Goal: Task Accomplishment & Management: Manage account settings

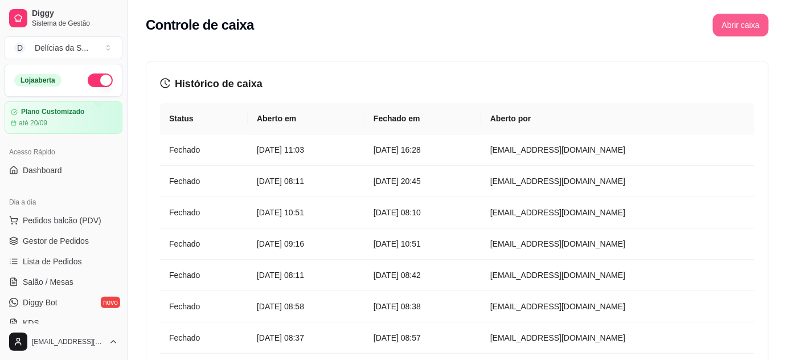
click at [744, 32] on button "Abrir caixa" at bounding box center [741, 25] width 56 height 23
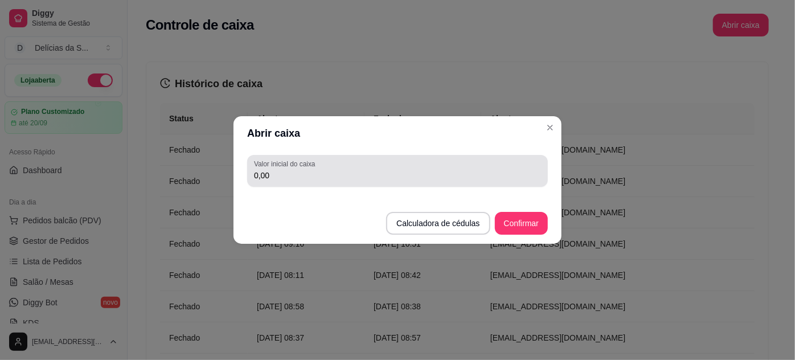
click at [522, 165] on div "0,00" at bounding box center [397, 170] width 287 height 23
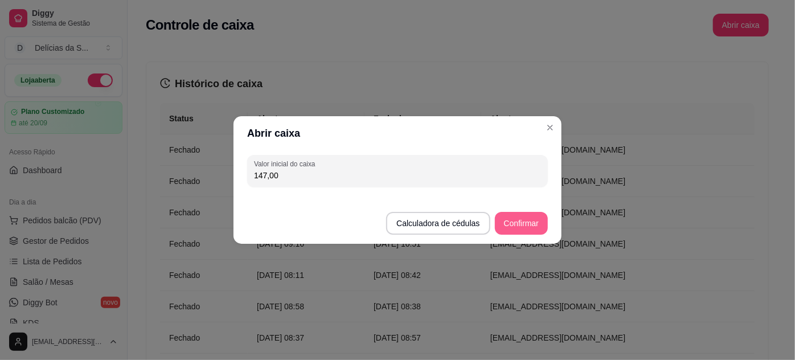
type input "147,00"
click at [524, 226] on button "Confirmar" at bounding box center [521, 223] width 53 height 23
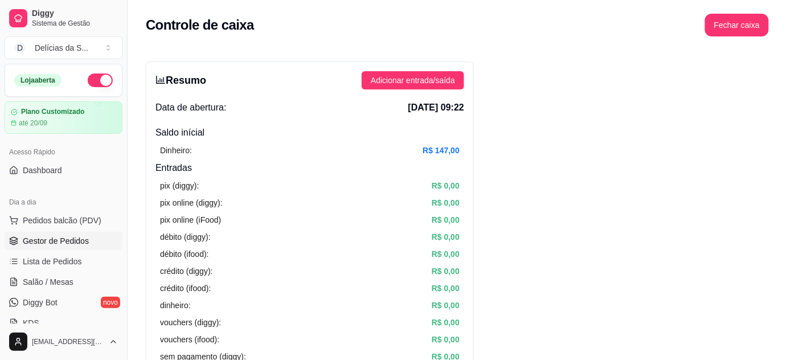
click at [34, 243] on span "Gestor de Pedidos" at bounding box center [56, 240] width 66 height 11
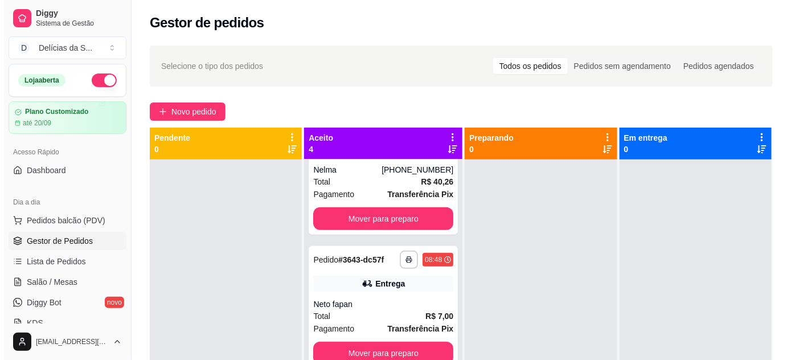
scroll to position [208, 0]
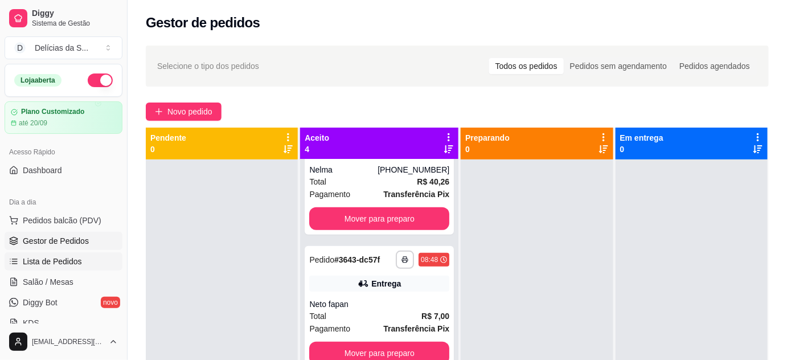
click at [58, 264] on span "Lista de Pedidos" at bounding box center [52, 261] width 59 height 11
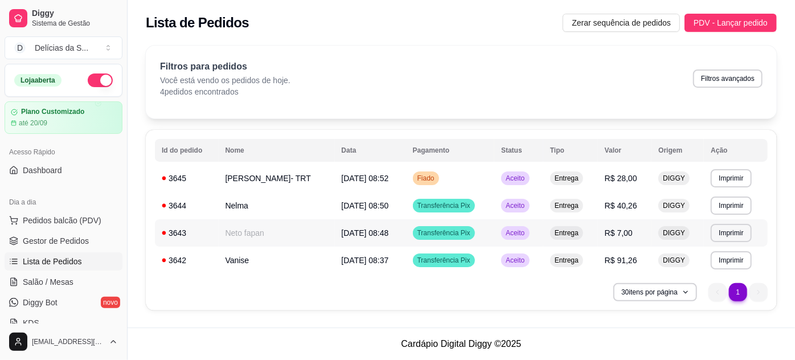
click at [284, 234] on td "Neto fapan" at bounding box center [277, 232] width 116 height 27
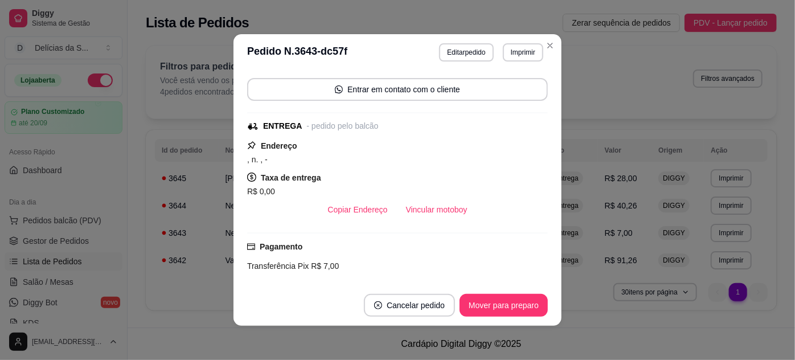
scroll to position [202, 0]
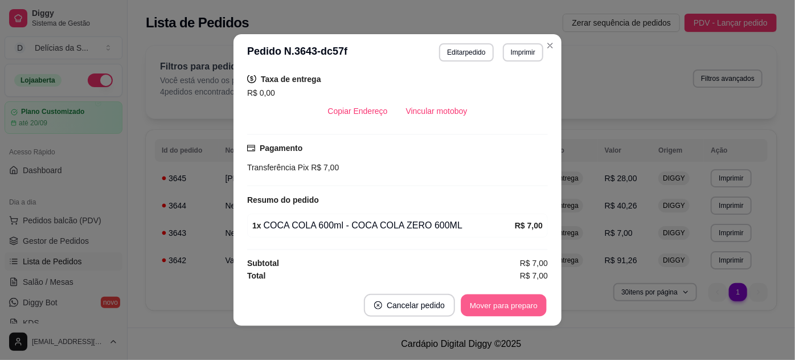
click at [510, 298] on button "Mover para preparo" at bounding box center [503, 305] width 85 height 22
click at [515, 303] on button "Mover para entrega" at bounding box center [503, 305] width 85 height 22
click at [515, 303] on button "Mover para finalizado" at bounding box center [500, 305] width 95 height 23
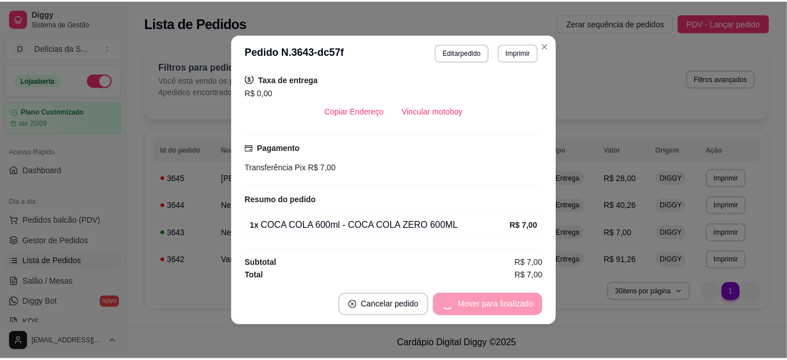
scroll to position [153, 0]
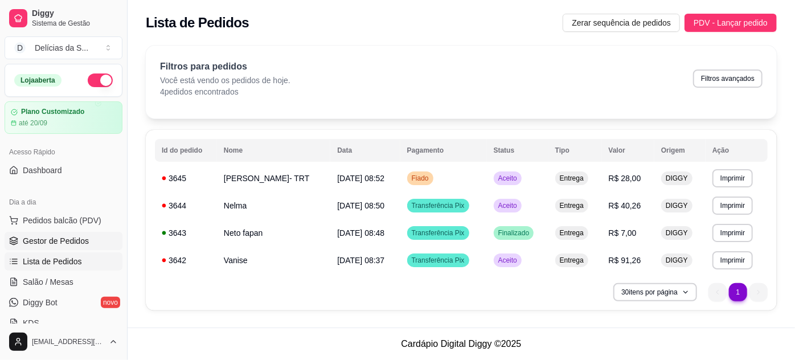
click at [84, 243] on span "Gestor de Pedidos" at bounding box center [56, 240] width 66 height 11
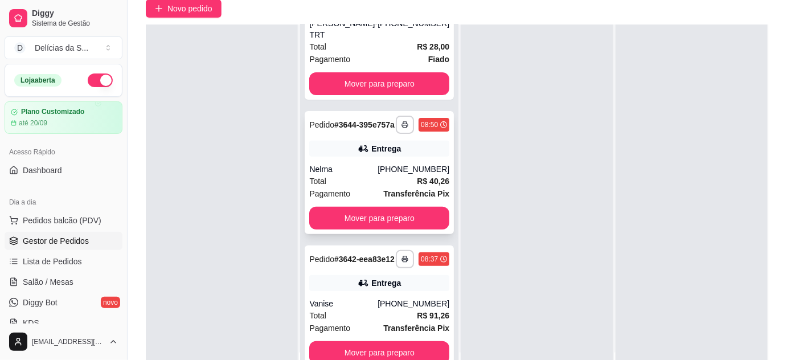
scroll to position [173, 0]
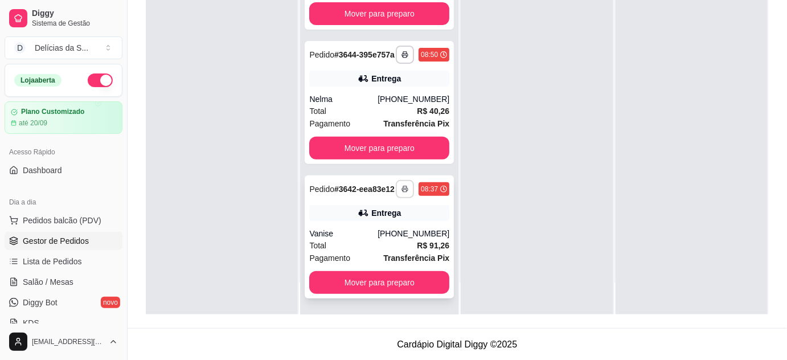
click at [396, 180] on button "button" at bounding box center [405, 189] width 18 height 18
click at [381, 222] on button "Impressora" at bounding box center [362, 224] width 80 height 18
click at [396, 46] on button "button" at bounding box center [405, 55] width 18 height 18
click at [382, 80] on button "Impressora" at bounding box center [362, 80] width 80 height 18
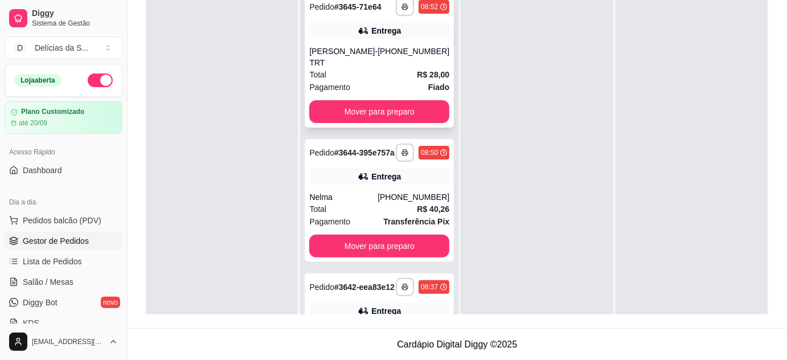
scroll to position [0, 0]
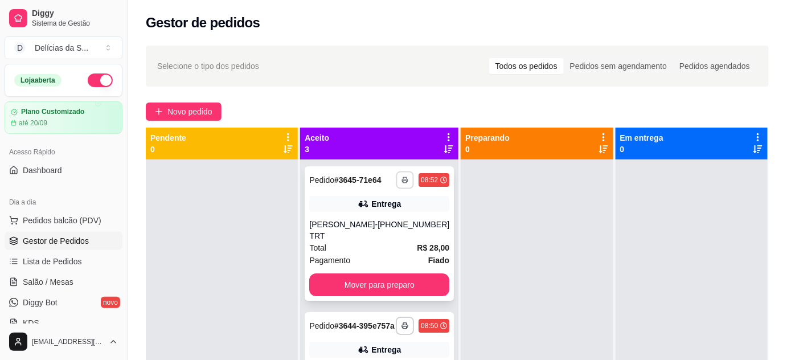
click at [396, 175] on button "button" at bounding box center [405, 180] width 18 height 18
click at [380, 216] on button "Impressora" at bounding box center [362, 220] width 80 height 18
click at [163, 111] on button "Novo pedido" at bounding box center [184, 112] width 76 height 18
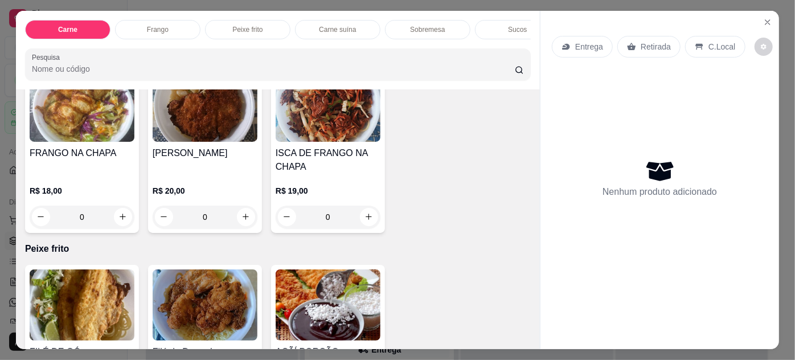
scroll to position [725, 0]
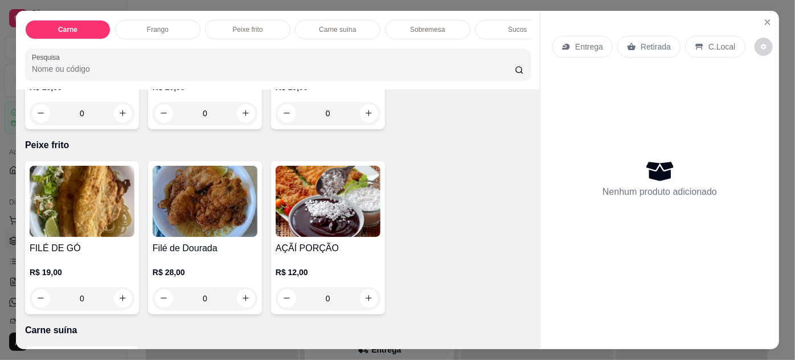
click at [81, 200] on img at bounding box center [82, 201] width 105 height 71
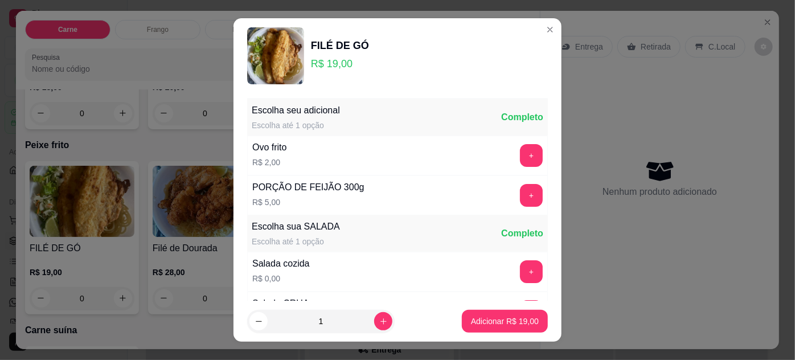
scroll to position [113, 0]
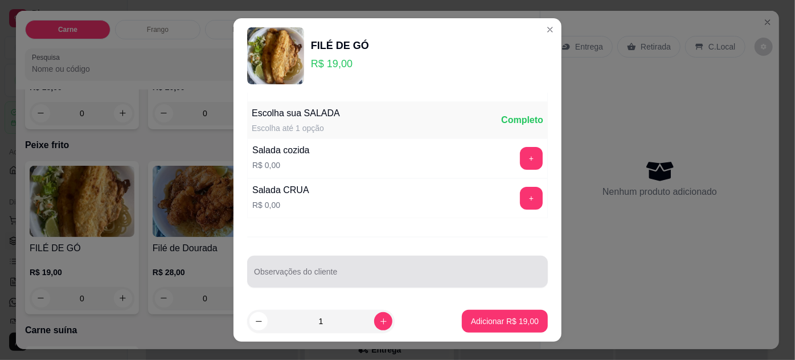
click at [321, 261] on div at bounding box center [397, 271] width 287 height 23
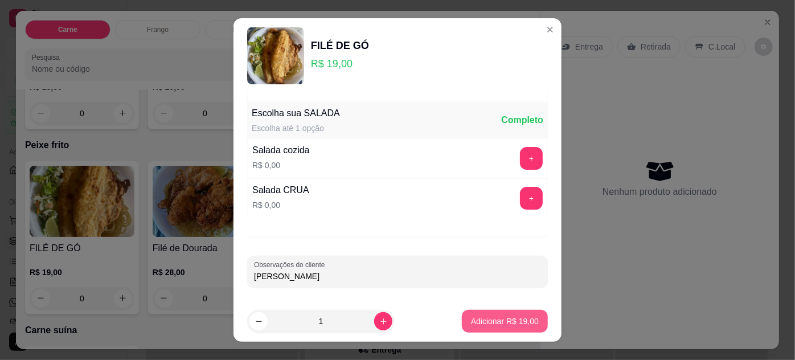
type input "[PERSON_NAME]"
click at [489, 324] on p "Adicionar R$ 19,00" at bounding box center [505, 321] width 66 height 11
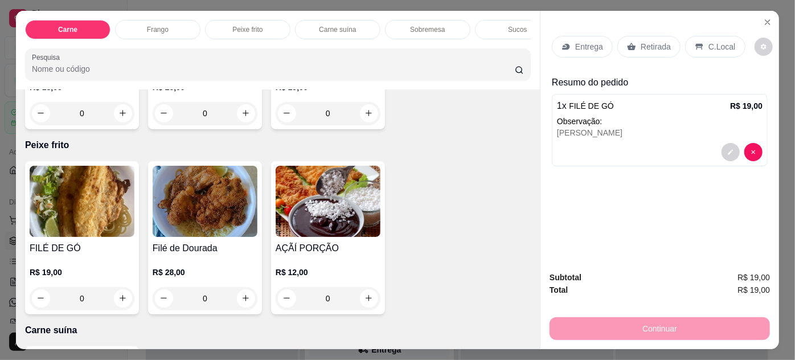
click at [575, 43] on p "Entrega" at bounding box center [589, 46] width 28 height 11
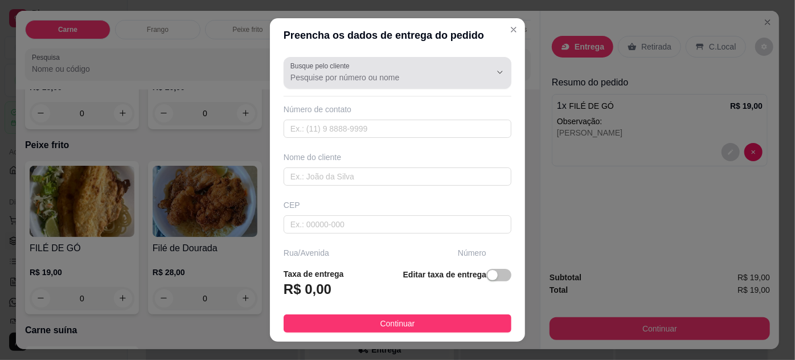
click at [390, 77] on input "Busque pelo cliente" at bounding box center [381, 77] width 182 height 11
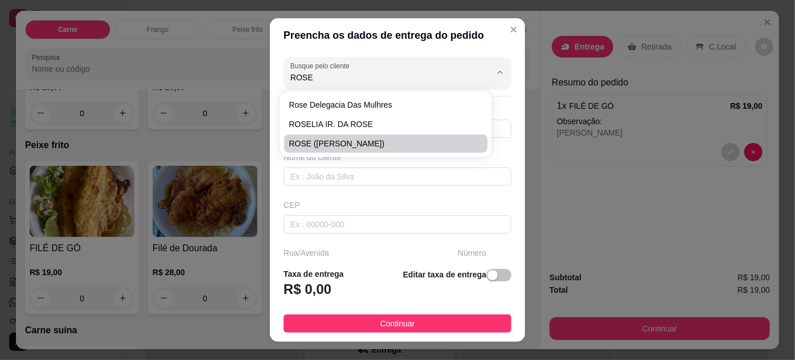
click at [367, 143] on span "ROSE ([PERSON_NAME])" at bounding box center [380, 143] width 182 height 11
type input "ROSE ([PERSON_NAME])"
type input "91988612289"
type input "ROSE ([PERSON_NAME])"
type input "66113055"
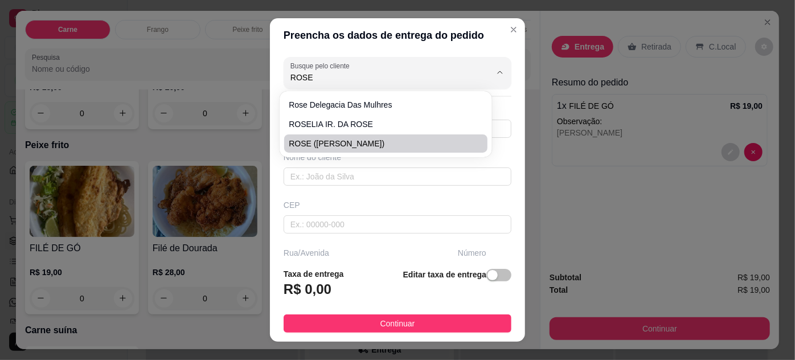
type input "TRAVESSA [PERSON_NAME]"
type input "66"
type input "ENTRE: [PERSON_NAME] E PROFESSOR [PERSON_NAME]"
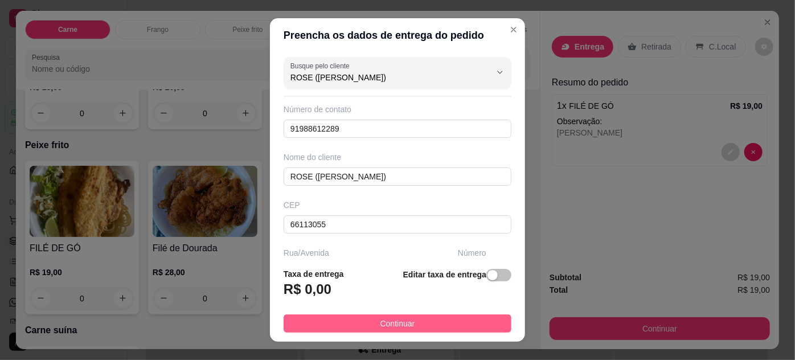
type input "ROSE ([PERSON_NAME])"
click at [442, 325] on button "Continuar" at bounding box center [398, 323] width 228 height 18
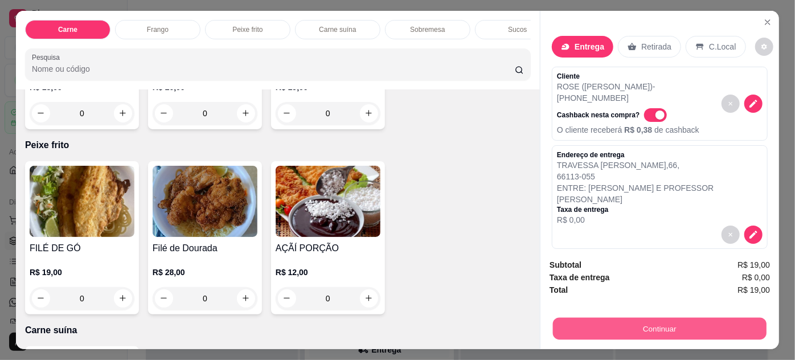
click at [648, 329] on button "Continuar" at bounding box center [660, 329] width 214 height 22
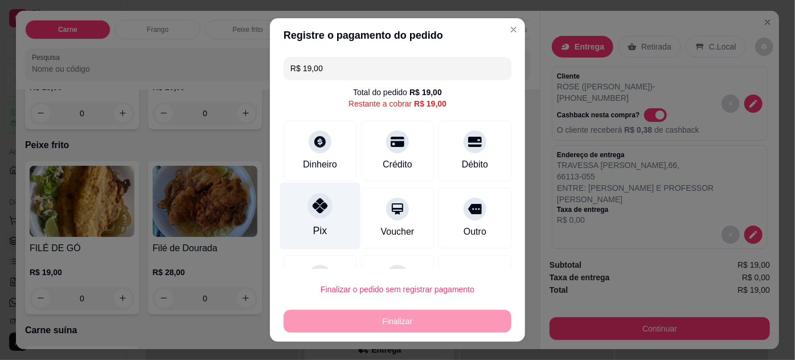
scroll to position [50, 0]
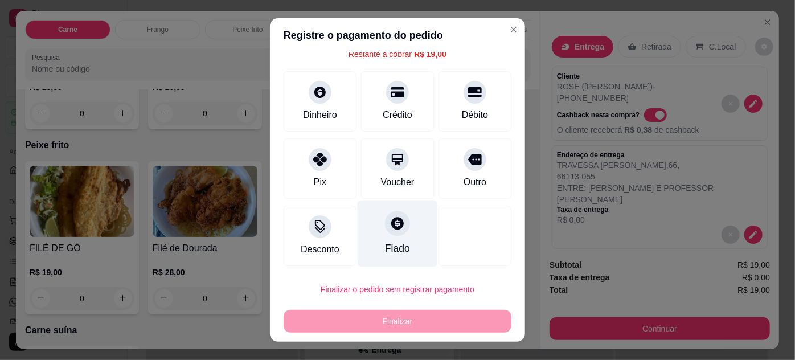
click at [390, 235] on div "Fiado" at bounding box center [398, 233] width 80 height 67
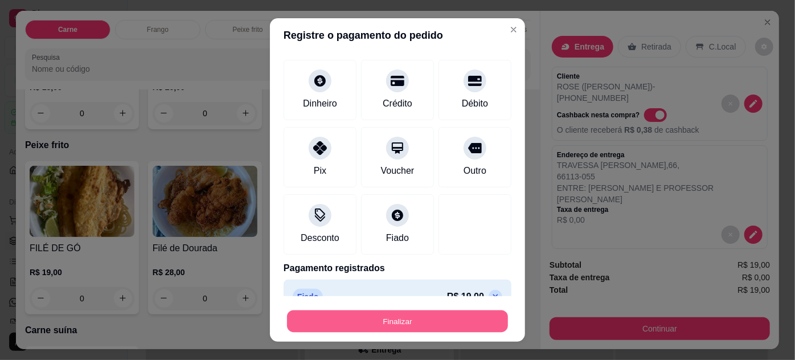
click at [418, 319] on button "Finalizar" at bounding box center [397, 321] width 221 height 22
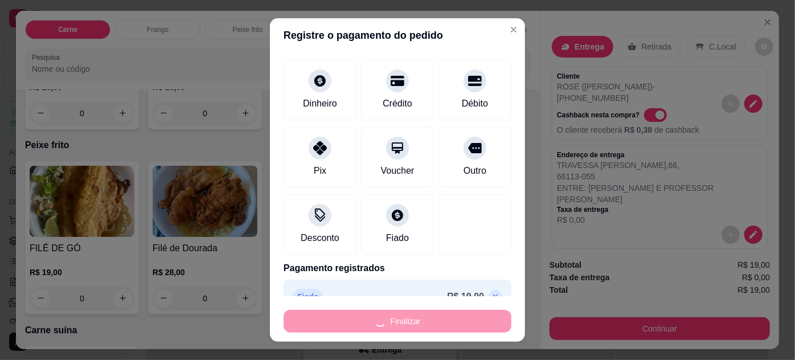
type input "-R$ 19,00"
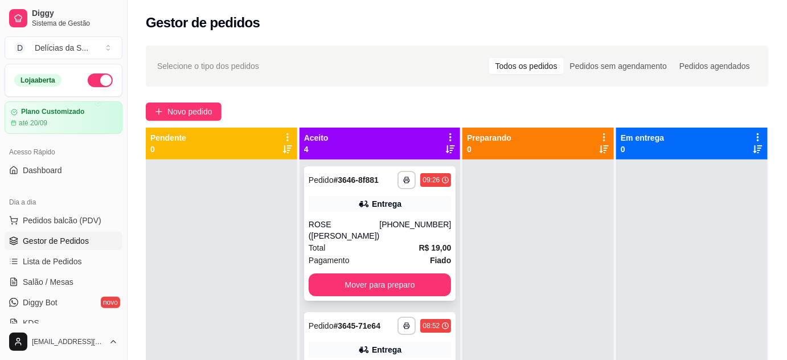
click at [343, 230] on div "ROSE ([PERSON_NAME])" at bounding box center [344, 230] width 71 height 23
click at [182, 109] on span "Novo pedido" at bounding box center [189, 111] width 45 height 13
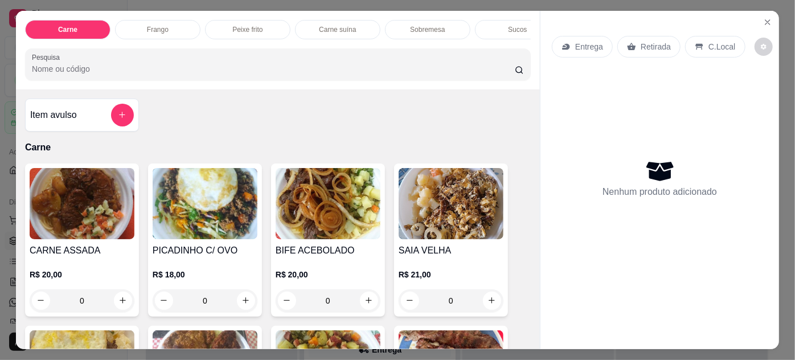
scroll to position [103, 0]
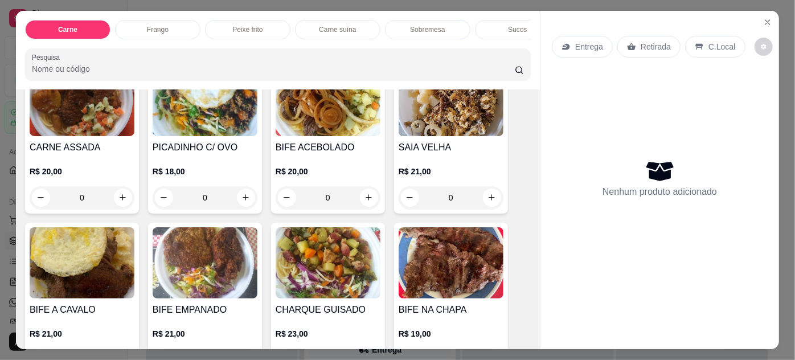
click at [105, 248] on img at bounding box center [82, 262] width 105 height 71
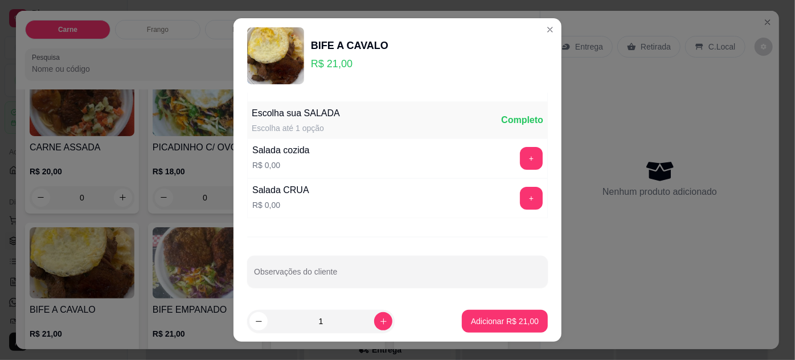
scroll to position [0, 0]
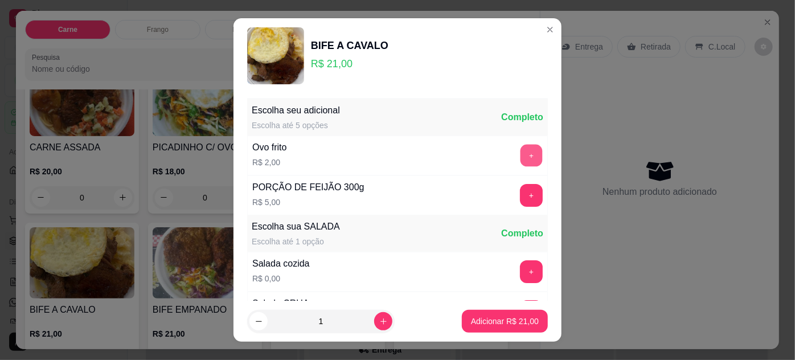
click at [521, 154] on button "+" at bounding box center [532, 155] width 22 height 22
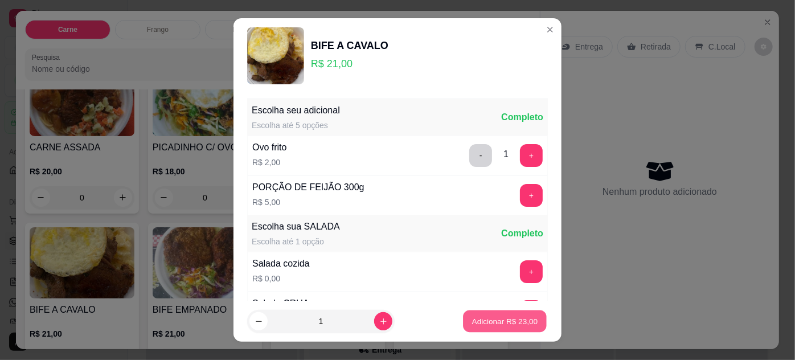
click at [490, 321] on p "Adicionar R$ 23,00" at bounding box center [505, 321] width 66 height 11
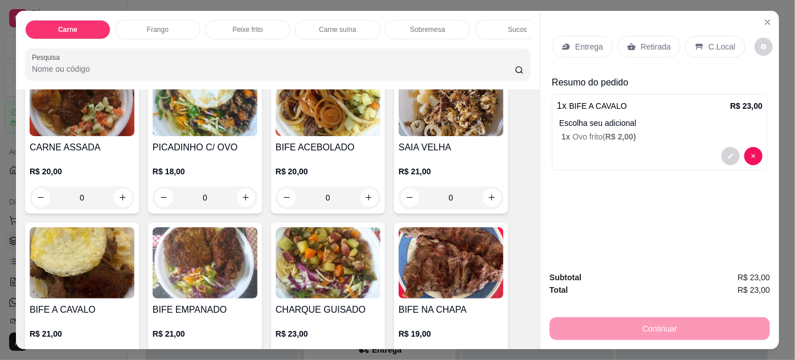
click at [566, 42] on icon at bounding box center [566, 46] width 9 height 9
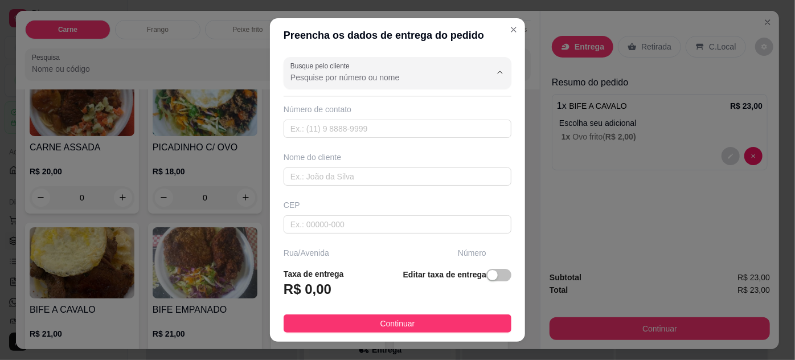
click at [431, 80] on input "Busque pelo cliente" at bounding box center [381, 77] width 182 height 11
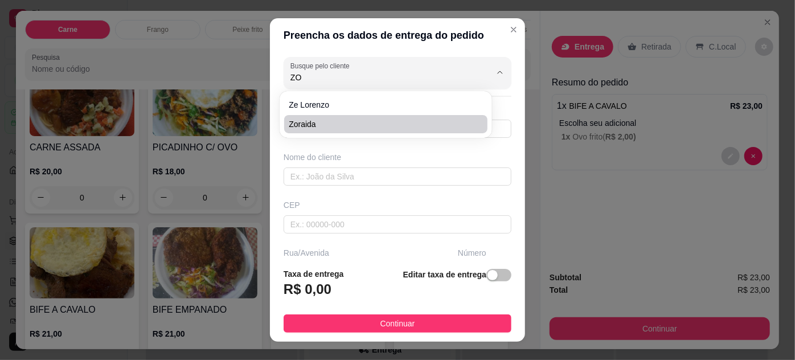
click at [394, 130] on li "Zoraida" at bounding box center [385, 124] width 203 height 18
type input "Zoraida"
type input "91998000555"
type input "Zoraida"
type input "66083340"
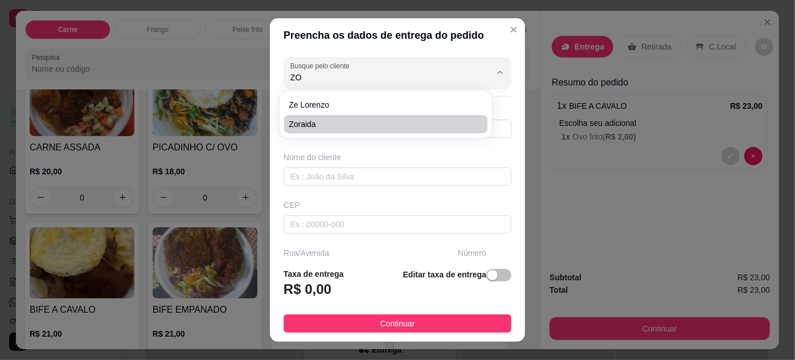
type input "Travessa Humaitá"
type input "609"
type input "Pedreira"
type input "[GEOGRAPHIC_DATA]"
type input "Escola [DEMOGRAPHIC_DATA]"
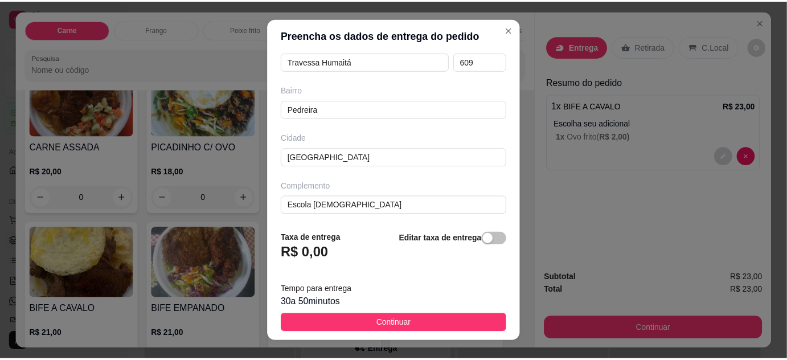
scroll to position [18, 0]
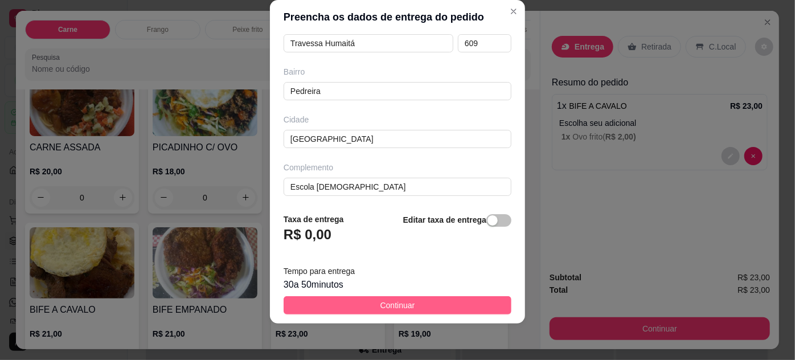
type input "Zoraida"
click at [401, 301] on span "Continuar" at bounding box center [397, 305] width 35 height 13
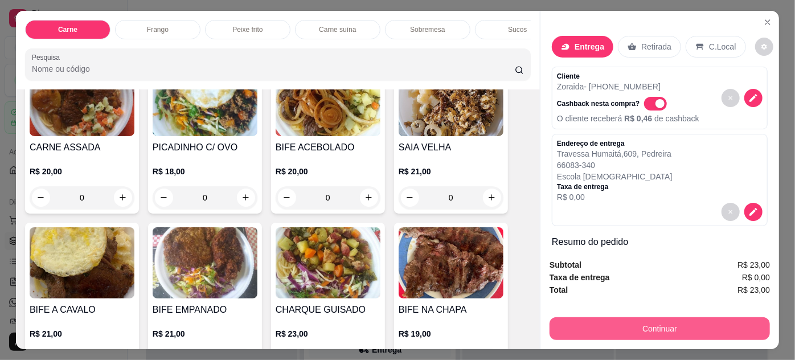
click at [564, 325] on button "Continuar" at bounding box center [660, 328] width 220 height 23
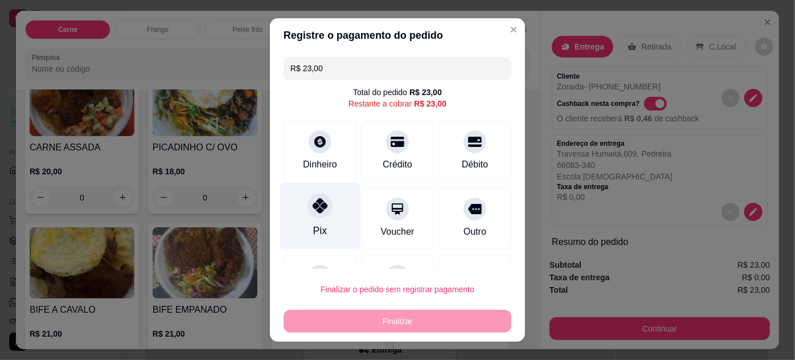
click at [319, 213] on div at bounding box center [320, 205] width 25 height 25
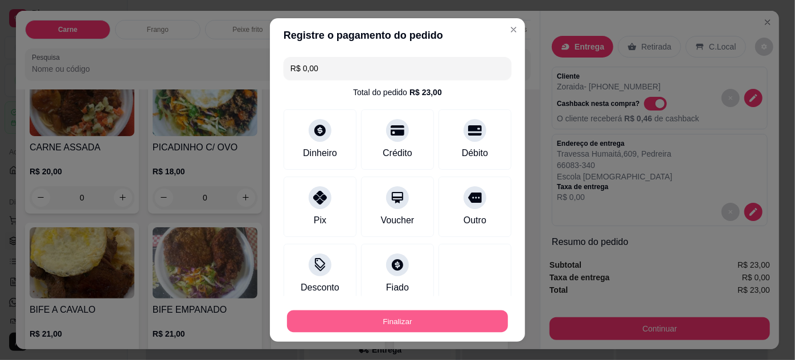
click at [386, 318] on button "Finalizar" at bounding box center [397, 321] width 221 height 22
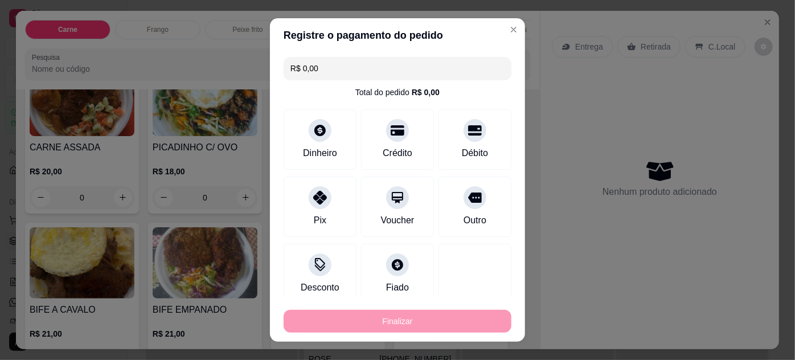
type input "-R$ 23,00"
